Goal: Information Seeking & Learning: Learn about a topic

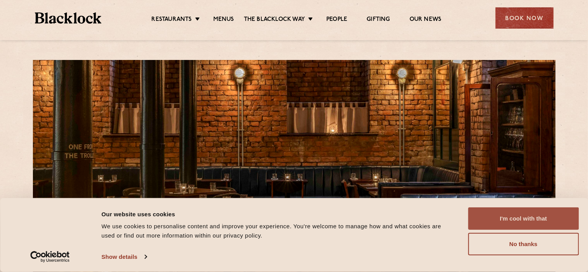
click at [529, 219] on button "I'm cool with that" at bounding box center [523, 218] width 111 height 22
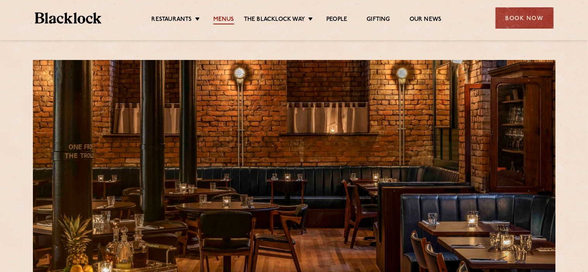
click at [228, 18] on link "Menus" at bounding box center [223, 20] width 21 height 9
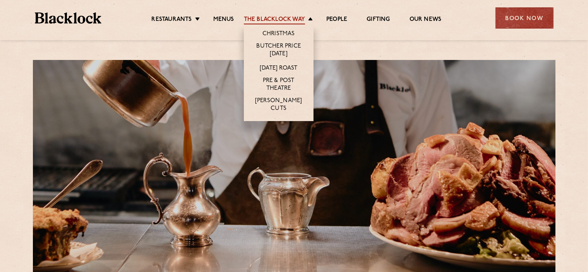
click at [286, 22] on link "The Blacklock Way" at bounding box center [274, 20] width 61 height 9
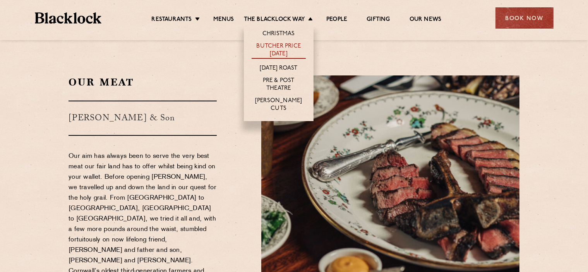
click at [282, 48] on link "Butcher Price [DATE]" at bounding box center [278, 51] width 54 height 16
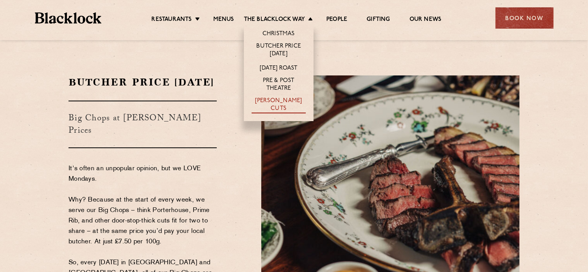
click at [284, 102] on link "[PERSON_NAME] Cuts" at bounding box center [278, 105] width 54 height 16
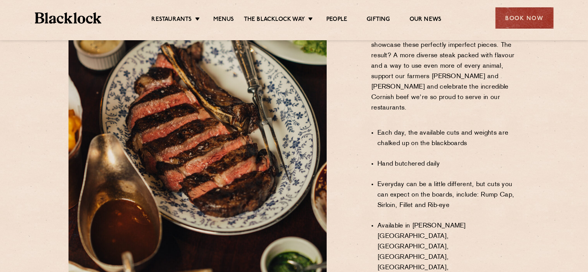
scroll to position [580, 0]
